Goal: Use online tool/utility: Utilize a website feature to perform a specific function

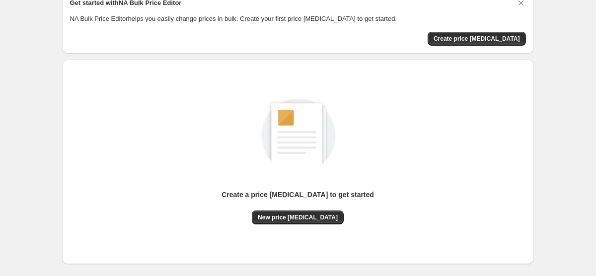
scroll to position [50, 0]
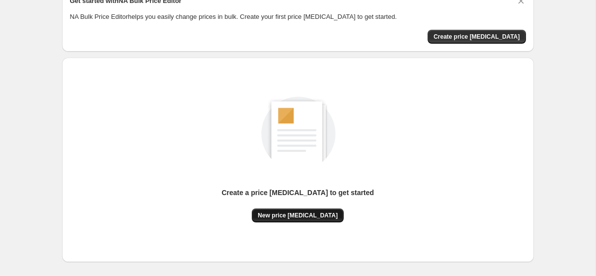
click at [291, 218] on span "New price [MEDICAL_DATA]" at bounding box center [298, 215] width 80 height 8
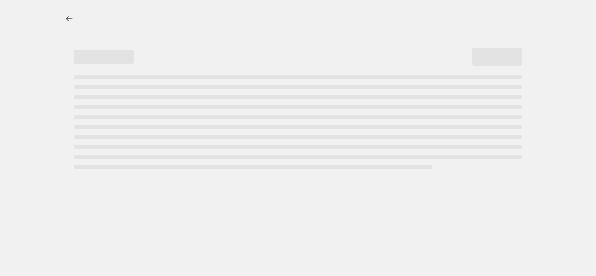
select select "percentage"
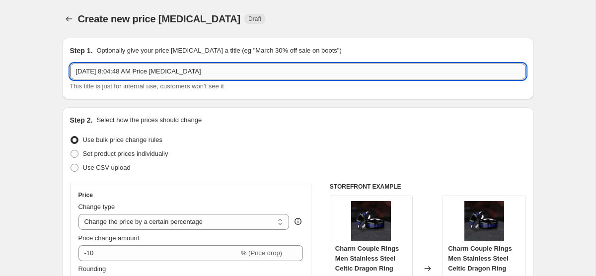
click at [272, 75] on input "Aug 16, 2025, 8:04:48 AM Price change job" at bounding box center [298, 72] width 456 height 16
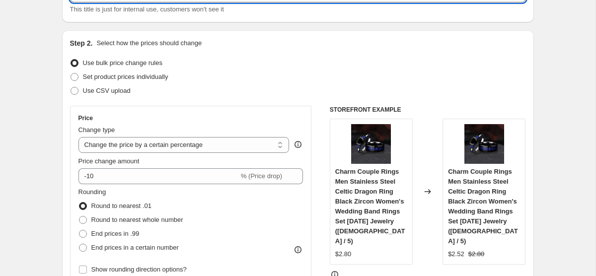
scroll to position [76, 0]
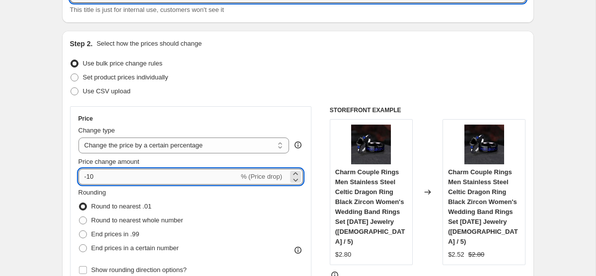
click at [127, 178] on input "-10" at bounding box center [158, 177] width 160 height 16
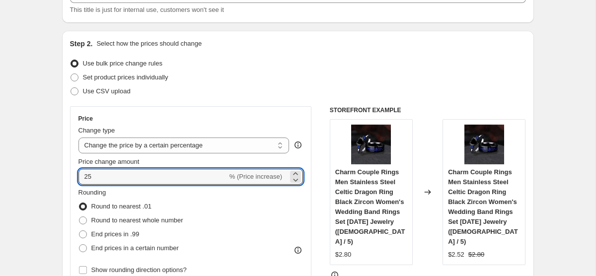
type input "25"
click at [236, 100] on div "Step 2. Select how the prices should change Use bulk price change rules Set pro…" at bounding box center [298, 205] width 456 height 333
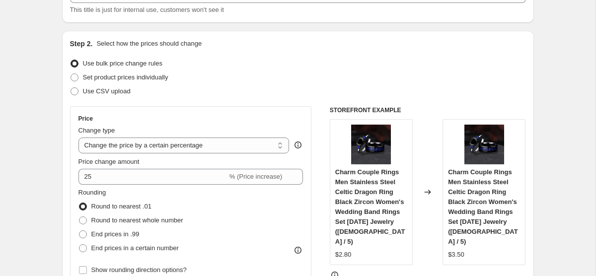
scroll to position [67, 0]
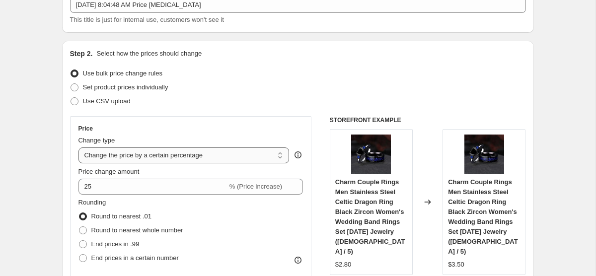
click at [199, 159] on select "Change the price to a certain amount Change the price by a certain amount Chang…" at bounding box center [183, 155] width 211 height 16
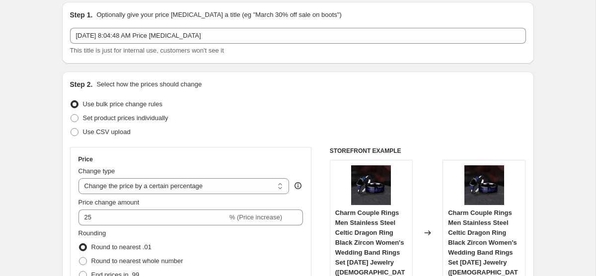
scroll to position [31, 0]
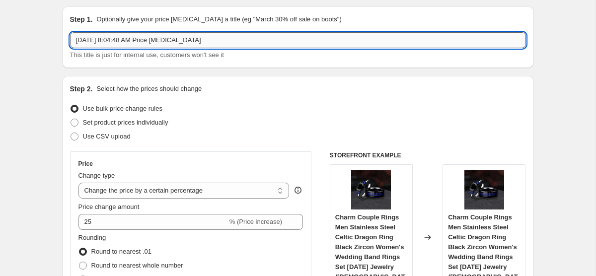
click at [235, 39] on input "Aug 16, 2025, 8:04:48 AM Price change job" at bounding box center [298, 40] width 456 height 16
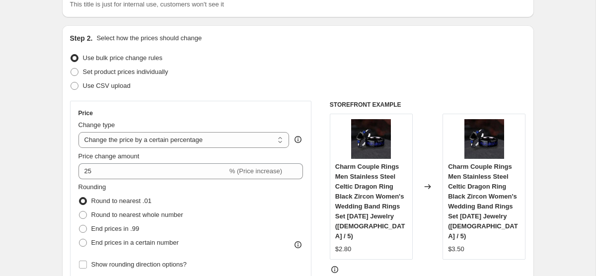
scroll to position [21, 0]
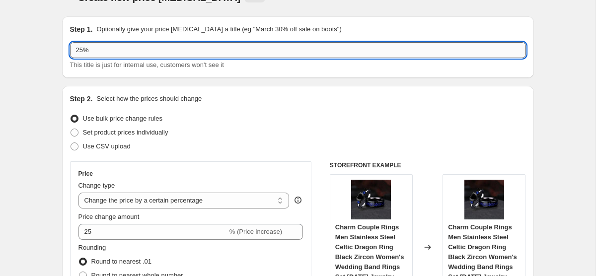
click at [289, 43] on input "25%" at bounding box center [298, 50] width 456 height 16
type input "на все 25%"
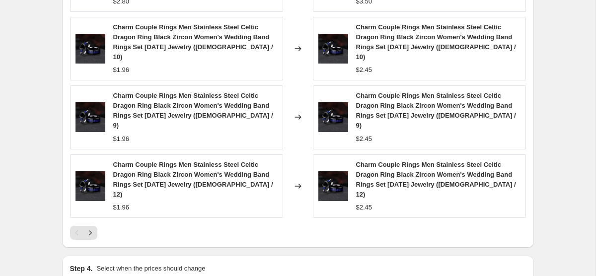
scroll to position [782, 0]
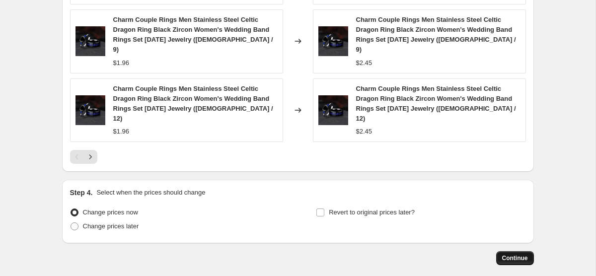
click at [527, 254] on span "Continue" at bounding box center [515, 258] width 26 height 8
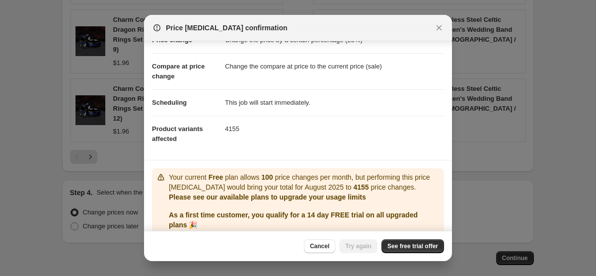
scroll to position [0, 0]
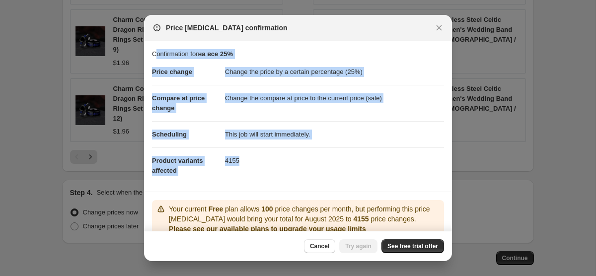
drag, startPoint x: 254, startPoint y: 180, endPoint x: 154, endPoint y: 55, distance: 160.0
click at [154, 55] on section "Confirmation for на все 25% Price change Change the price by a certain percenta…" at bounding box center [298, 116] width 308 height 150
copy section "onfirmation for на все 25% Price change Change the price by a certain percentag…"
click at [394, 250] on span "See free trial offer" at bounding box center [412, 246] width 51 height 8
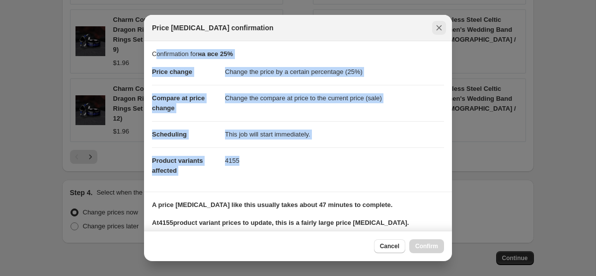
click at [434, 27] on icon "Close" at bounding box center [439, 28] width 10 height 10
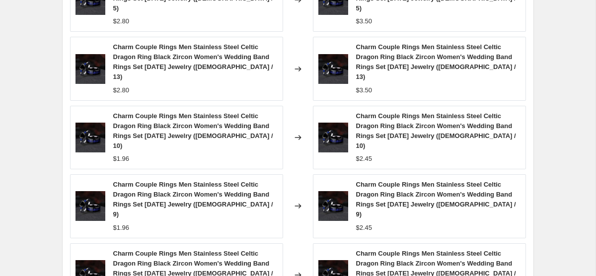
scroll to position [596, 0]
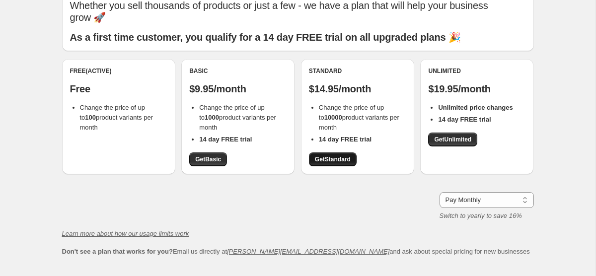
scroll to position [51, 0]
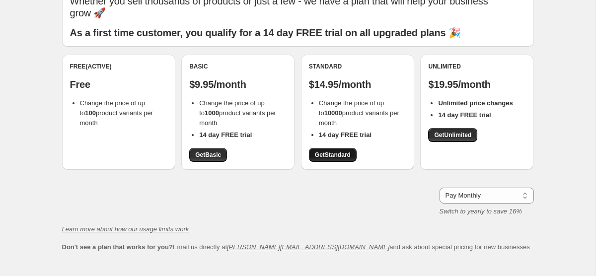
click at [346, 151] on span "Get Standard" at bounding box center [333, 155] width 36 height 8
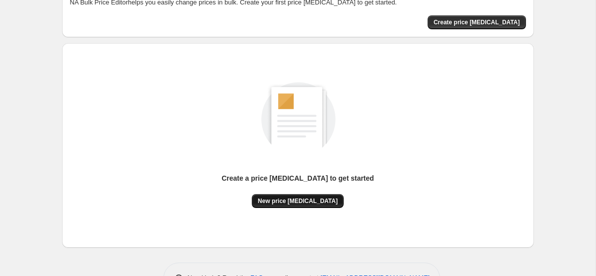
scroll to position [77, 0]
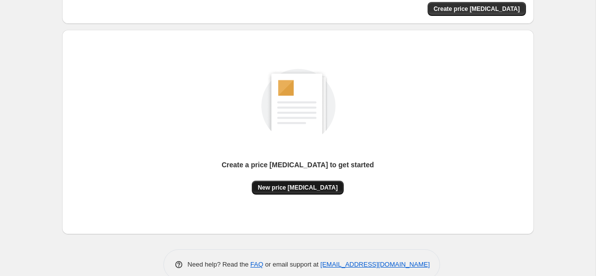
click at [314, 183] on button "New price [MEDICAL_DATA]" at bounding box center [298, 188] width 92 height 14
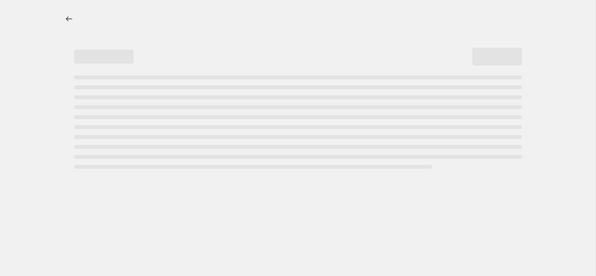
select select "percentage"
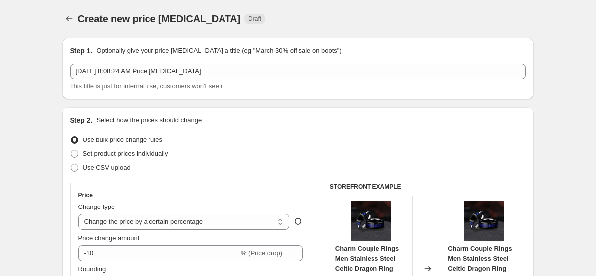
scroll to position [31, 0]
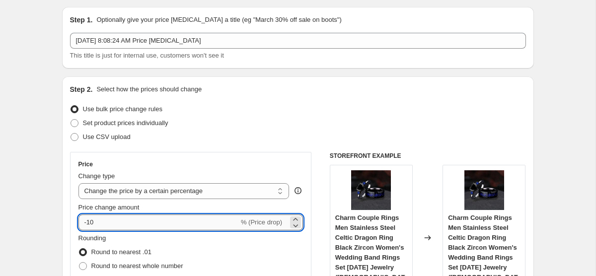
click at [134, 217] on input "-10" at bounding box center [158, 222] width 160 height 16
type input "-1"
type input "-25"
click at [242, 135] on div "Use CSV upload" at bounding box center [298, 137] width 456 height 14
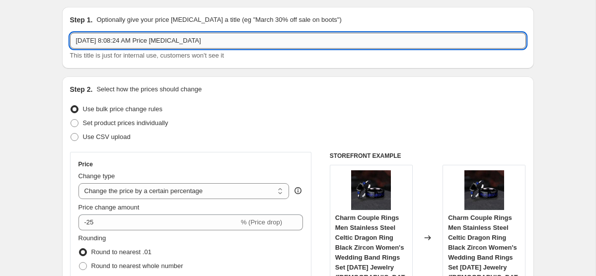
click at [220, 33] on input "Aug 16, 2025, 8:08:24 AM Price change job" at bounding box center [298, 41] width 456 height 16
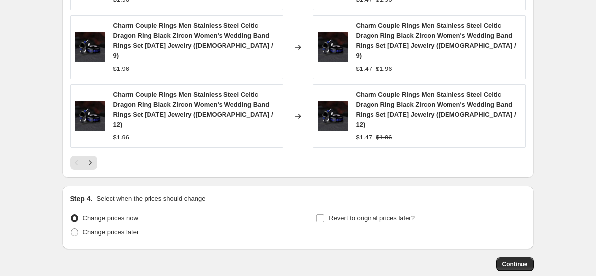
scroll to position [782, 0]
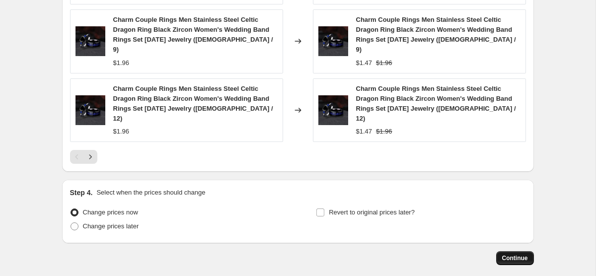
type input "25% на все"
click at [516, 254] on span "Continue" at bounding box center [515, 258] width 26 height 8
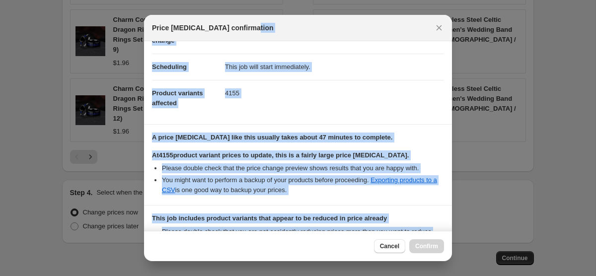
scroll to position [0, 0]
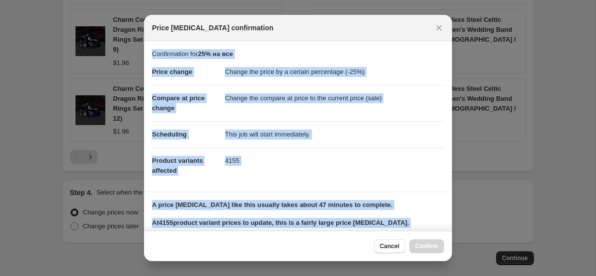
drag, startPoint x: 386, startPoint y: 180, endPoint x: 179, endPoint y: 53, distance: 242.6
click at [184, 52] on div "Confirmation for 25% на все Price change Change the price by a certain percenta…" at bounding box center [298, 136] width 308 height 190
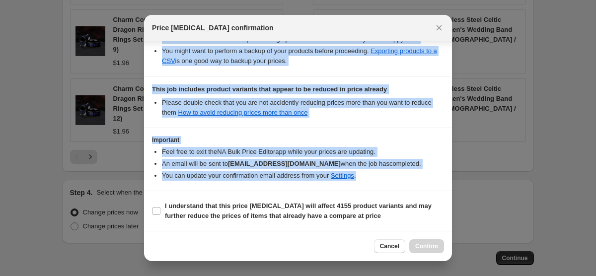
drag, startPoint x: 153, startPoint y: 54, endPoint x: 419, endPoint y: 194, distance: 300.6
click at [419, 194] on div "Confirmation for 25% на все Price change Change the price by a certain percenta…" at bounding box center [298, 136] width 308 height 190
copy div "Confirmation for 25% на все Price change Change the price by a certain percenta…"
click at [438, 28] on icon "Close" at bounding box center [438, 27] width 5 height 5
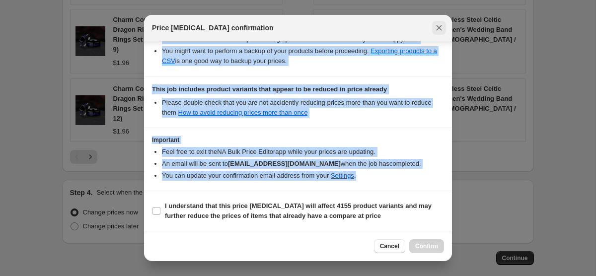
scroll to position [782, 0]
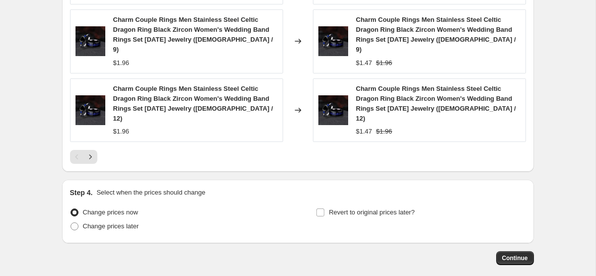
click at [304, 150] on div at bounding box center [298, 157] width 456 height 14
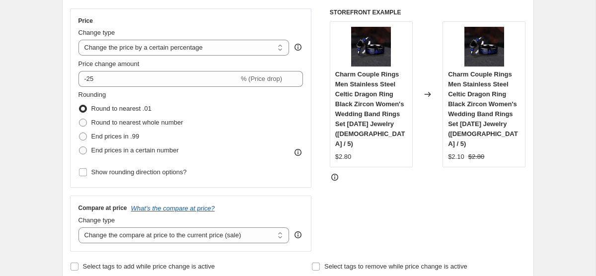
scroll to position [172, 0]
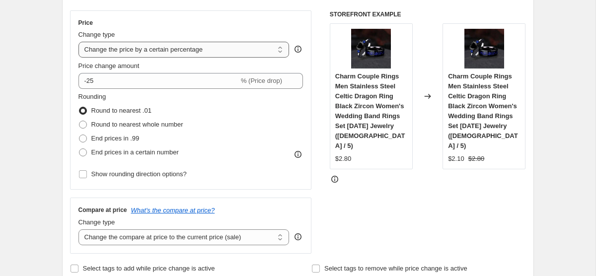
click at [253, 52] on select "Change the price to a certain amount Change the price by a certain amount Chang…" at bounding box center [183, 50] width 211 height 16
click at [78, 42] on select "Change the price to a certain amount Change the price by a certain amount Chang…" at bounding box center [183, 50] width 211 height 16
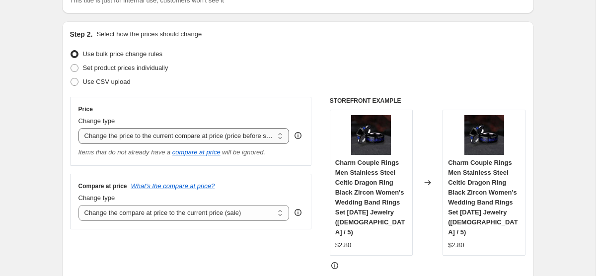
scroll to position [91, 0]
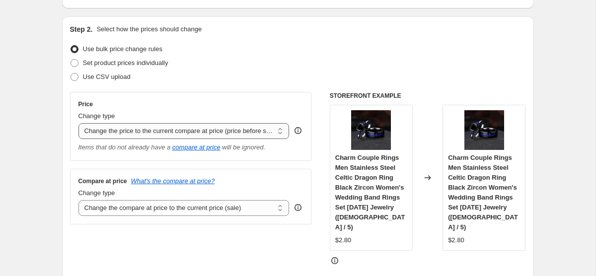
click at [196, 130] on select "Change the price to a certain amount Change the price by a certain amount Chang…" at bounding box center [183, 131] width 211 height 16
select select "pcap"
click at [78, 123] on select "Change the price to a certain amount Change the price by a certain amount Chang…" at bounding box center [183, 131] width 211 height 16
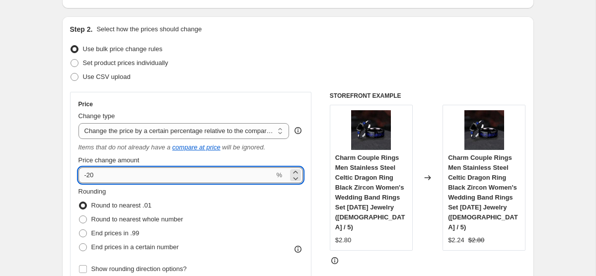
click at [170, 167] on input "-20" at bounding box center [176, 175] width 196 height 16
click at [168, 167] on input "-20" at bounding box center [176, 175] width 196 height 16
click at [96, 179] on input "-20" at bounding box center [176, 175] width 196 height 16
type input "-25"
click at [191, 131] on select "Change the price to a certain amount Change the price by a certain amount Chang…" at bounding box center [183, 131] width 211 height 16
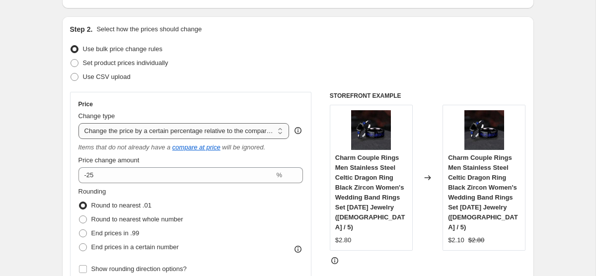
select select "pc"
type input "50"
click at [194, 131] on select "Change the price to a certain amount Change the price by a certain amount Chang…" at bounding box center [183, 131] width 211 height 16
select select "margin"
click at [78, 123] on select "Change the price to a certain amount Change the price by a certain amount Chang…" at bounding box center [183, 131] width 211 height 16
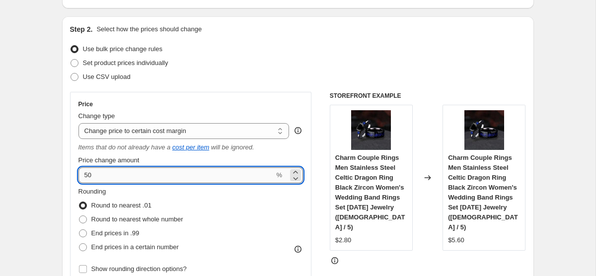
click at [135, 178] on input "50" at bounding box center [176, 175] width 196 height 16
click at [84, 177] on input "50" at bounding box center [176, 175] width 196 height 16
type input "-50"
click at [214, 202] on div "Rounding Round to nearest .01 Round to nearest whole number End prices in .99 E…" at bounding box center [190, 220] width 225 height 67
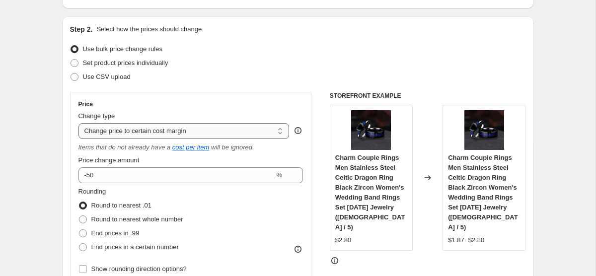
click at [222, 138] on select "Change the price to a certain amount Change the price by a certain amount Chang…" at bounding box center [183, 131] width 211 height 16
click at [78, 123] on select "Change the price to a certain amount Change the price by a certain amount Chang…" at bounding box center [183, 131] width 211 height 16
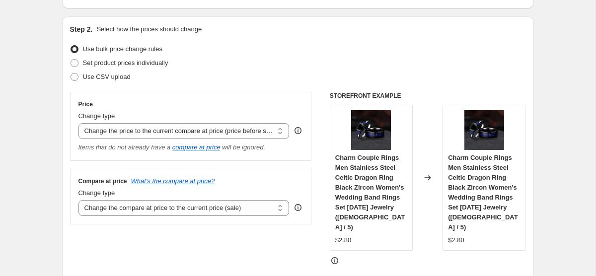
click at [348, 96] on h6 "STOREFRONT EXAMPLE" at bounding box center [428, 96] width 196 height 8
click at [259, 129] on select "Change the price to a certain amount Change the price by a certain amount Chang…" at bounding box center [183, 131] width 211 height 16
select select "percentage"
click at [78, 123] on select "Change the price to a certain amount Change the price by a certain amount Chang…" at bounding box center [183, 131] width 211 height 16
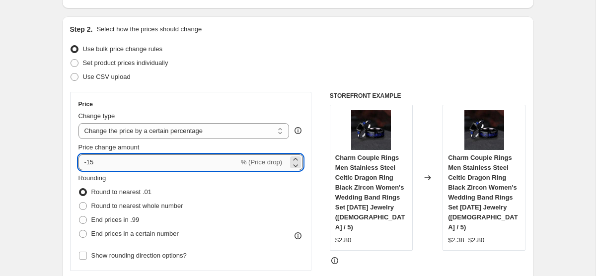
click at [107, 161] on input "-15" at bounding box center [158, 162] width 160 height 16
type input "-1"
type input "-25"
click at [248, 67] on div "Set product prices individually" at bounding box center [298, 63] width 456 height 14
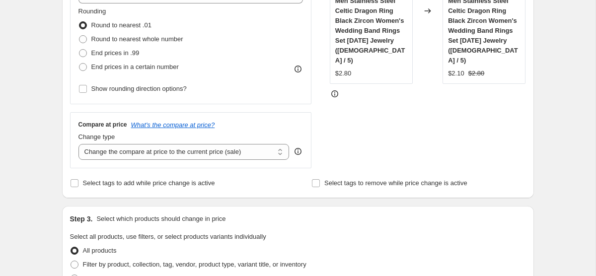
scroll to position [257, 0]
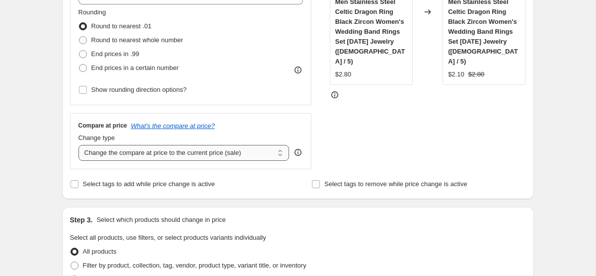
click at [220, 158] on select "Change the compare at price to the current price (sale) Change the compare at p…" at bounding box center [183, 153] width 211 height 16
click at [78, 145] on select "Change the compare at price to the current price (sale) Change the compare at p…" at bounding box center [183, 153] width 211 height 16
click at [251, 152] on select "Change the compare at price to the current price (sale) Change the compare at p…" at bounding box center [183, 153] width 211 height 16
select select "ep"
click at [78, 145] on select "Change the compare at price to the current price (sale) Change the compare at p…" at bounding box center [183, 153] width 211 height 16
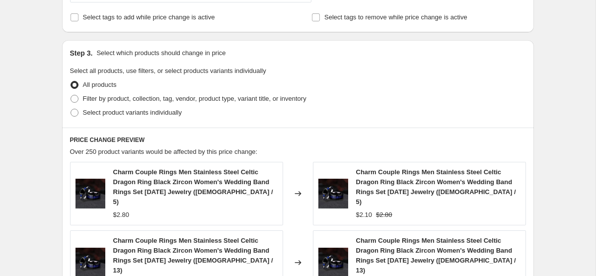
scroll to position [500, 0]
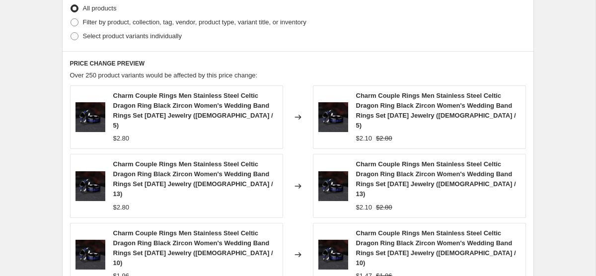
click at [146, 134] on div "$2.80" at bounding box center [195, 139] width 164 height 10
click at [135, 116] on span "Charm Couple Rings Men Stainless Steel Celtic Dragon Ring Black Zircon Women's …" at bounding box center [193, 110] width 160 height 37
click at [127, 121] on div "Charm Couple Rings Men Stainless Steel Celtic Dragon Ring Black Zircon Women's …" at bounding box center [195, 117] width 164 height 53
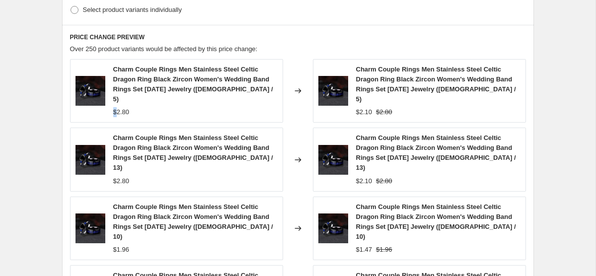
scroll to position [782, 0]
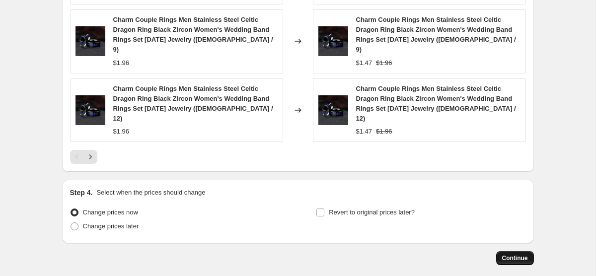
click at [503, 251] on button "Continue" at bounding box center [515, 258] width 38 height 14
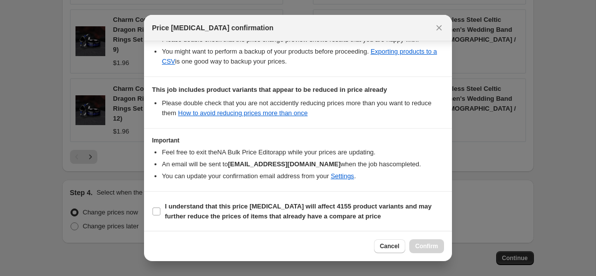
scroll to position [197, 0]
click at [324, 216] on b "I understand that this price change job will affect 4155 product variants and m…" at bounding box center [298, 210] width 267 height 17
click at [160, 215] on input "I understand that this price change job will affect 4155 product variants and m…" at bounding box center [156, 211] width 8 height 8
checkbox input "true"
click at [421, 247] on span "Confirm" at bounding box center [426, 246] width 23 height 8
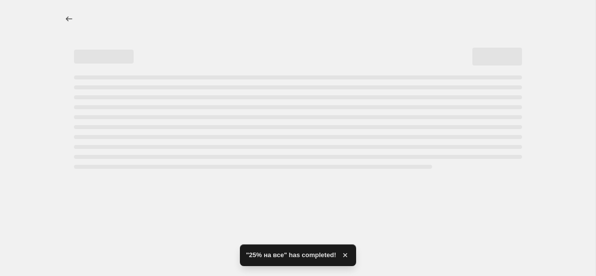
select select "percentage"
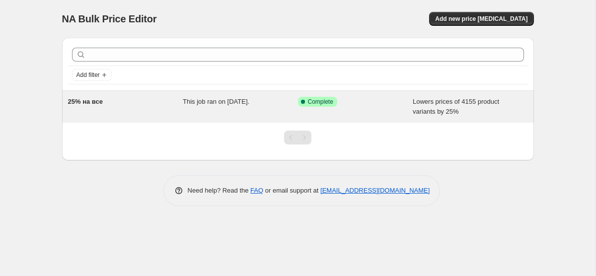
click at [218, 107] on div "This job ran on [DATE]." at bounding box center [240, 107] width 115 height 20
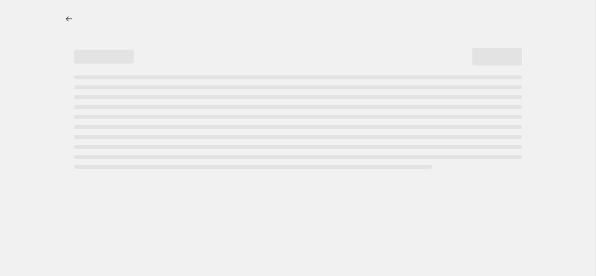
select select "percentage"
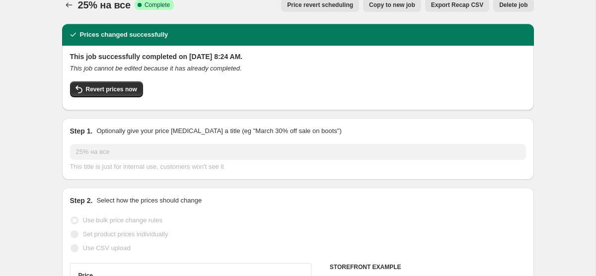
scroll to position [15, 0]
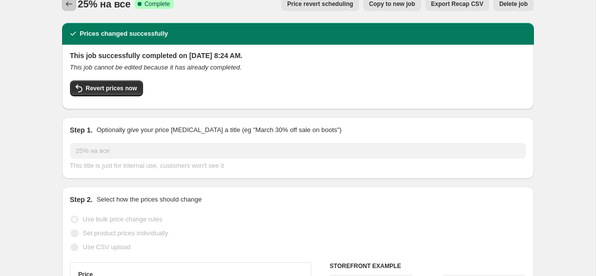
click at [73, 1] on icon "Price change jobs" at bounding box center [69, 4] width 10 height 10
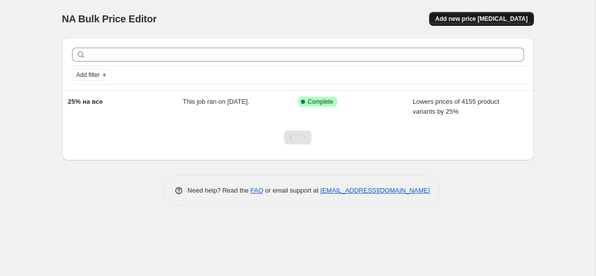
click at [467, 17] on span "Add new price change job" at bounding box center [481, 19] width 92 height 8
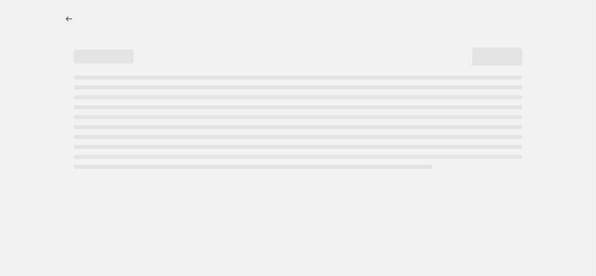
select select "percentage"
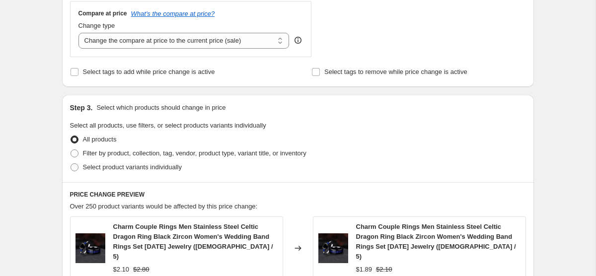
scroll to position [351, 0]
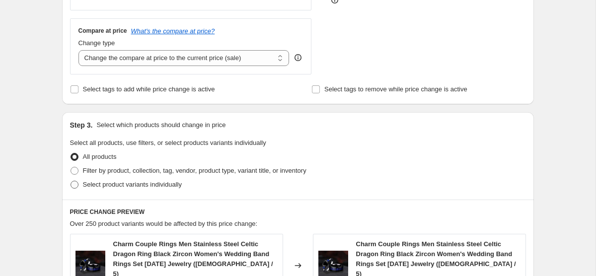
click at [136, 186] on span "Select product variants individually" at bounding box center [132, 184] width 99 height 7
click at [71, 181] on input "Select product variants individually" at bounding box center [70, 181] width 0 height 0
radio input "true"
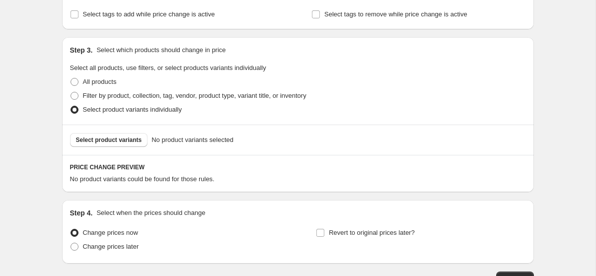
scroll to position [429, 0]
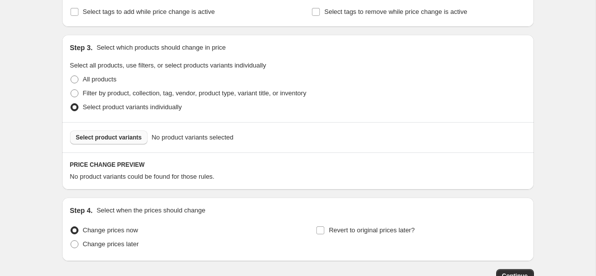
click at [135, 142] on button "Select product variants" at bounding box center [109, 138] width 78 height 14
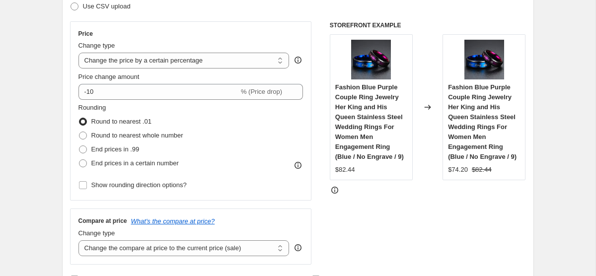
scroll to position [149, 0]
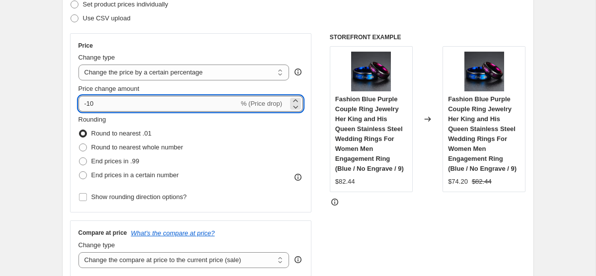
click at [114, 103] on input "-10" at bounding box center [158, 104] width 160 height 16
type input "-1"
type input "-25"
click at [188, 38] on div "Price Change type Change the price to a certain amount Change the price by a ce…" at bounding box center [191, 122] width 242 height 179
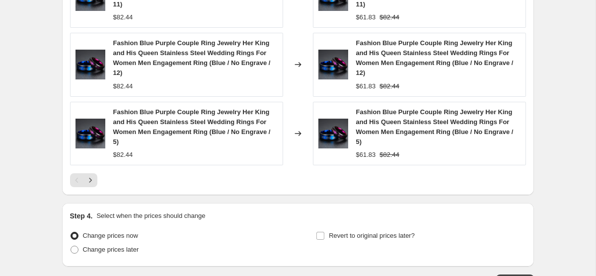
scroll to position [862, 0]
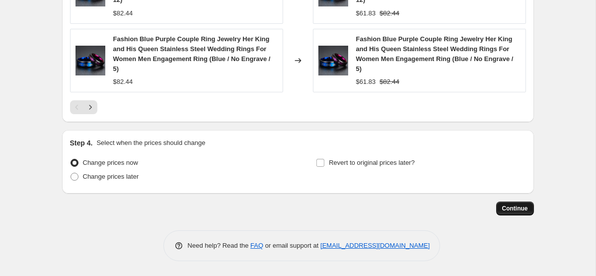
click at [514, 212] on span "Continue" at bounding box center [515, 208] width 26 height 8
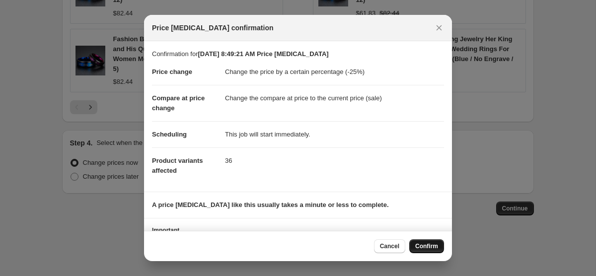
click at [425, 240] on button "Confirm" at bounding box center [426, 246] width 35 height 14
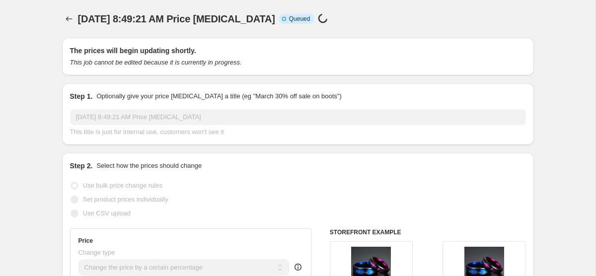
select select "percentage"
